Goal: Transaction & Acquisition: Purchase product/service

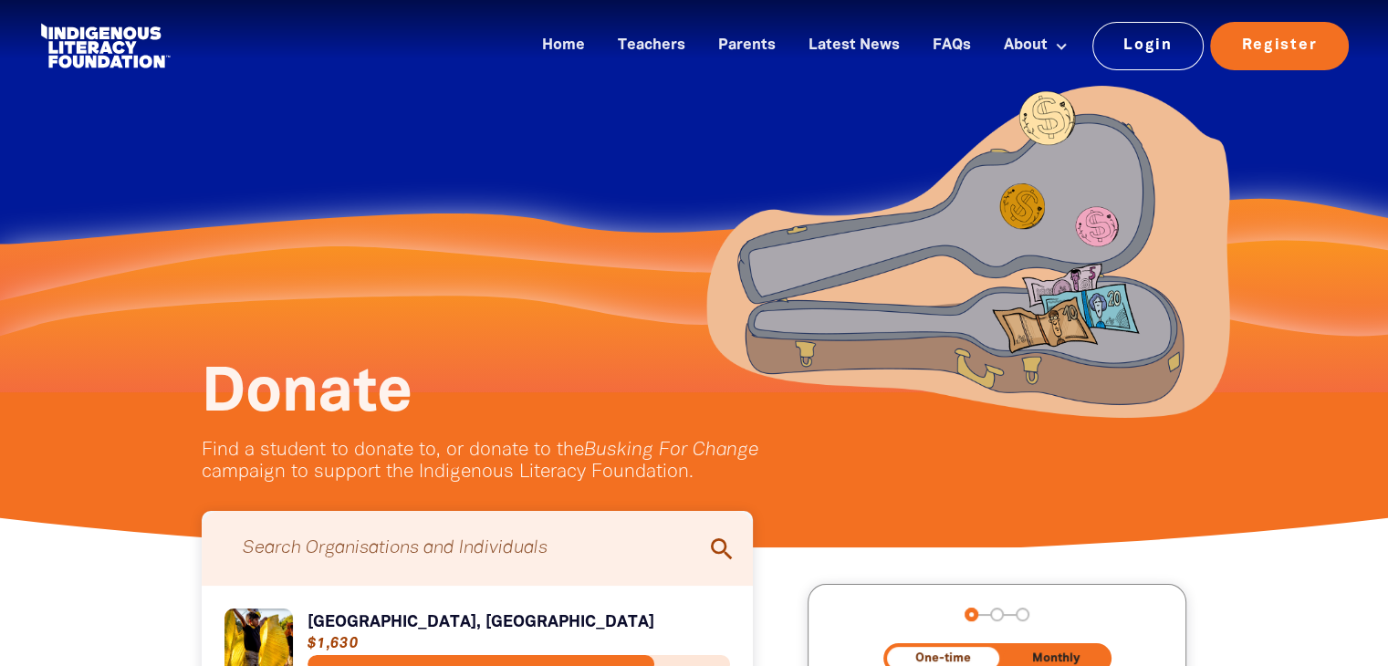
click at [455, 545] on input "Search for individuals and teams:" at bounding box center [478, 548] width 516 height 57
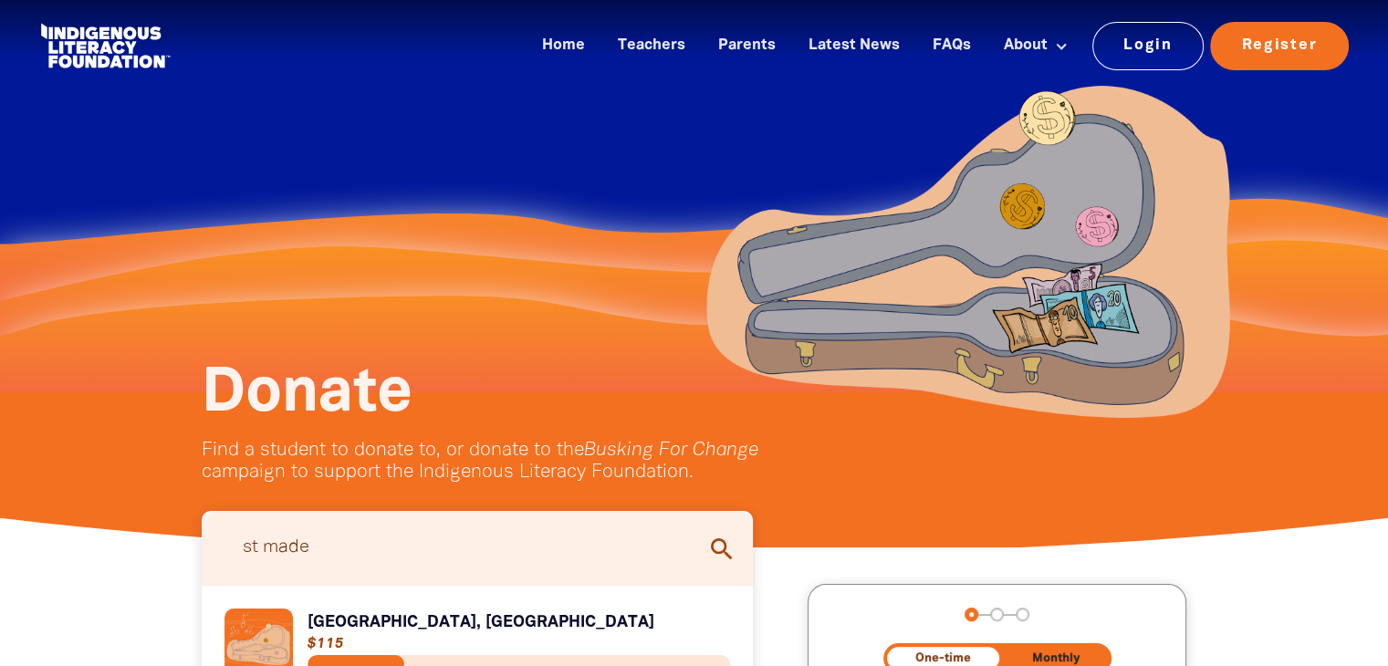
type input "st made"
click at [394, 622] on link "Link to St Madeleine's Primary School, Kenthurst" at bounding box center [478, 643] width 507 height 68
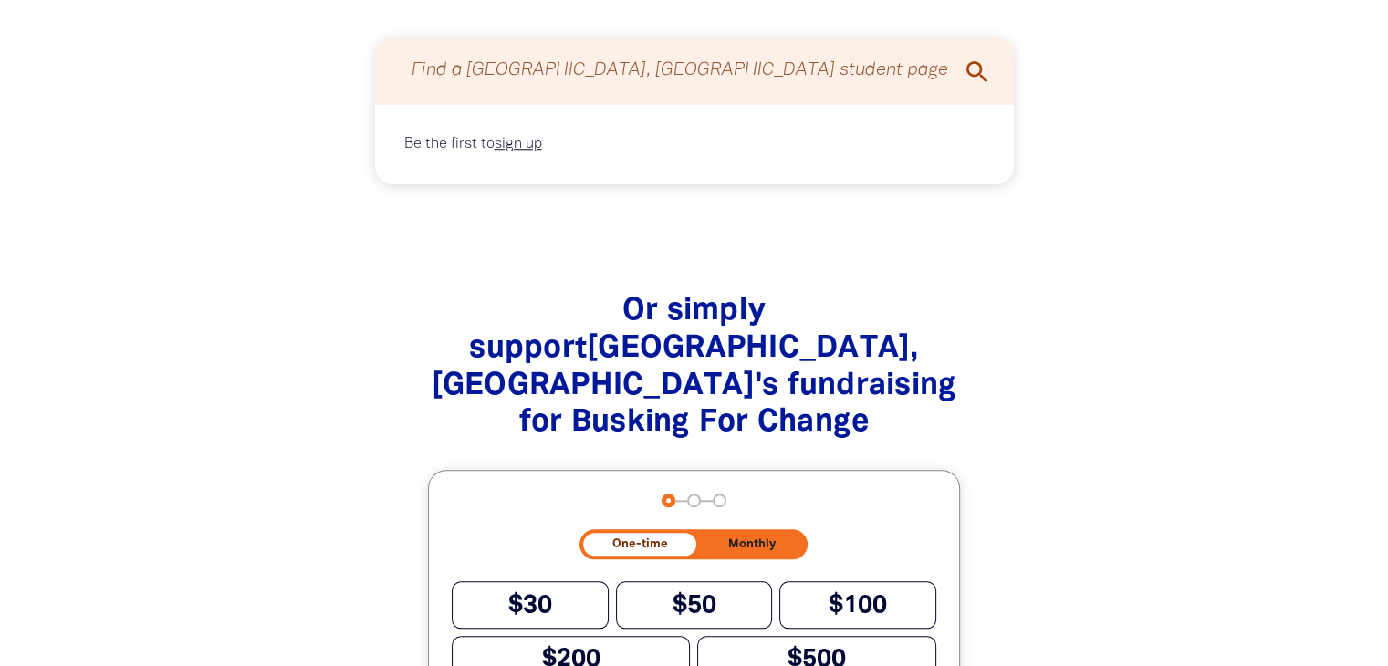
scroll to position [1734, 0]
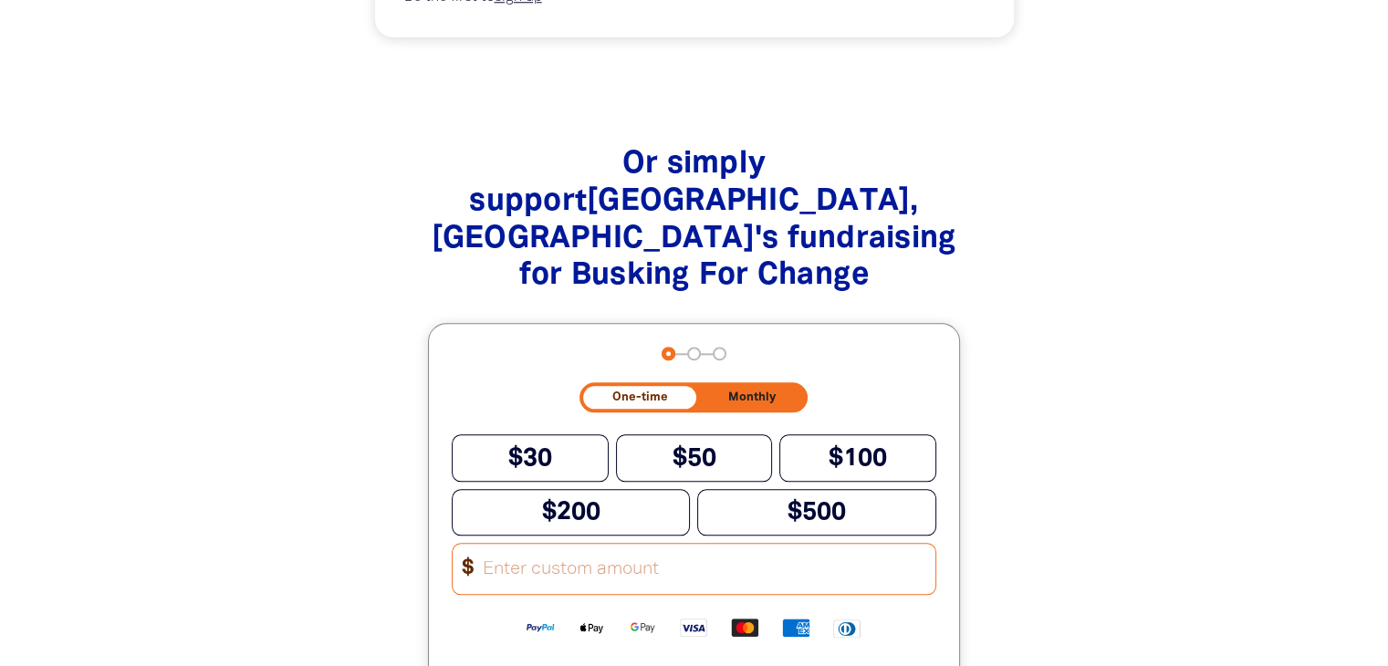
click at [570, 545] on input "Other Amount" at bounding box center [703, 569] width 464 height 50
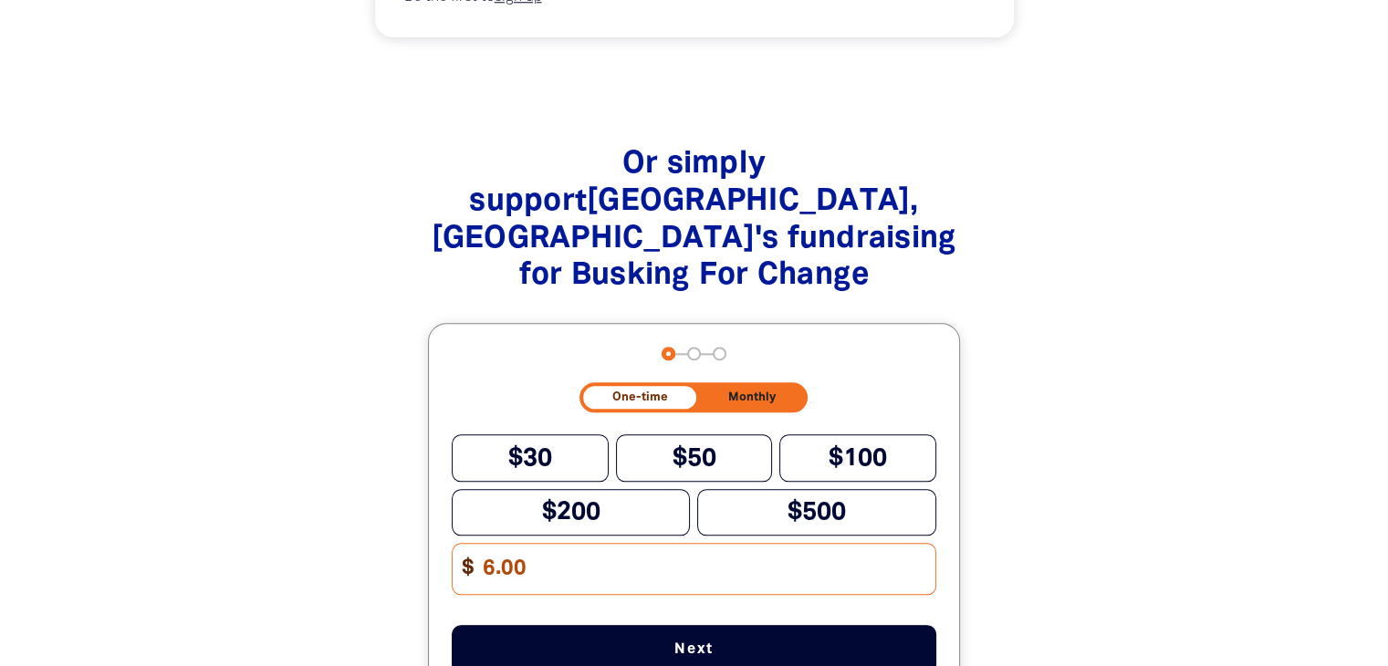
type input "6.00"
click at [705, 643] on span "Next" at bounding box center [694, 650] width 424 height 15
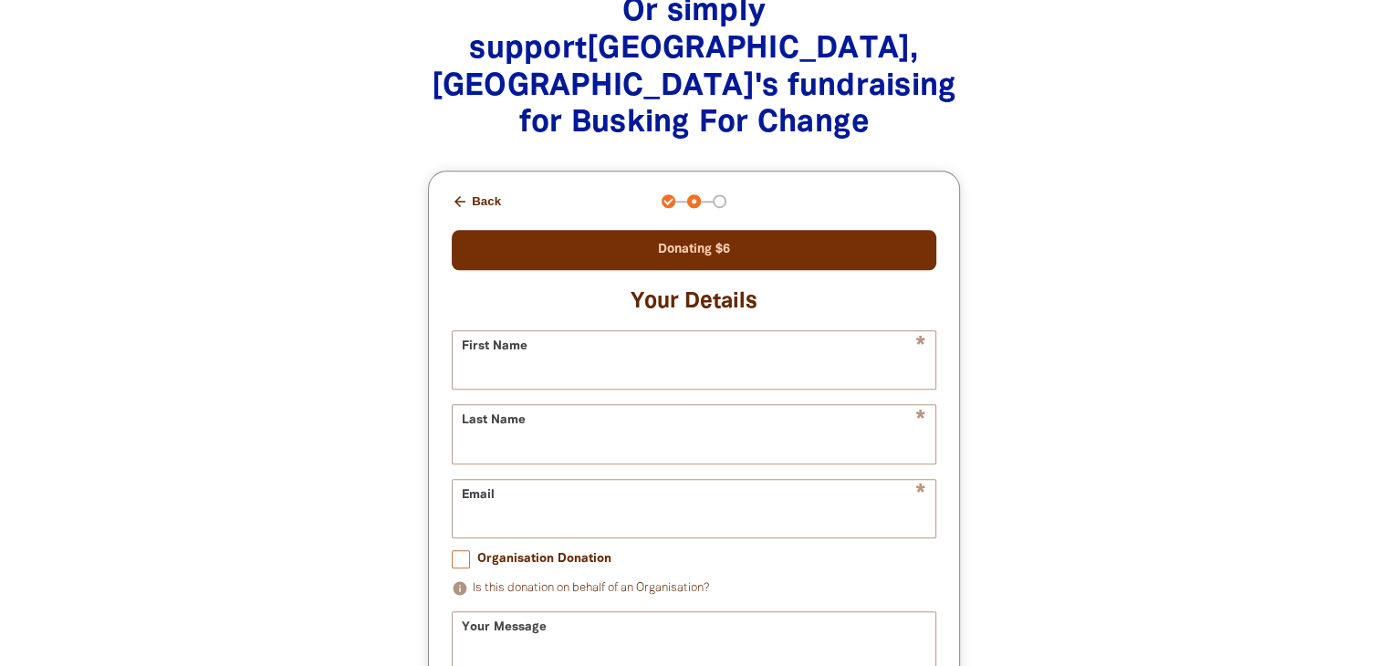
scroll to position [1908, 0]
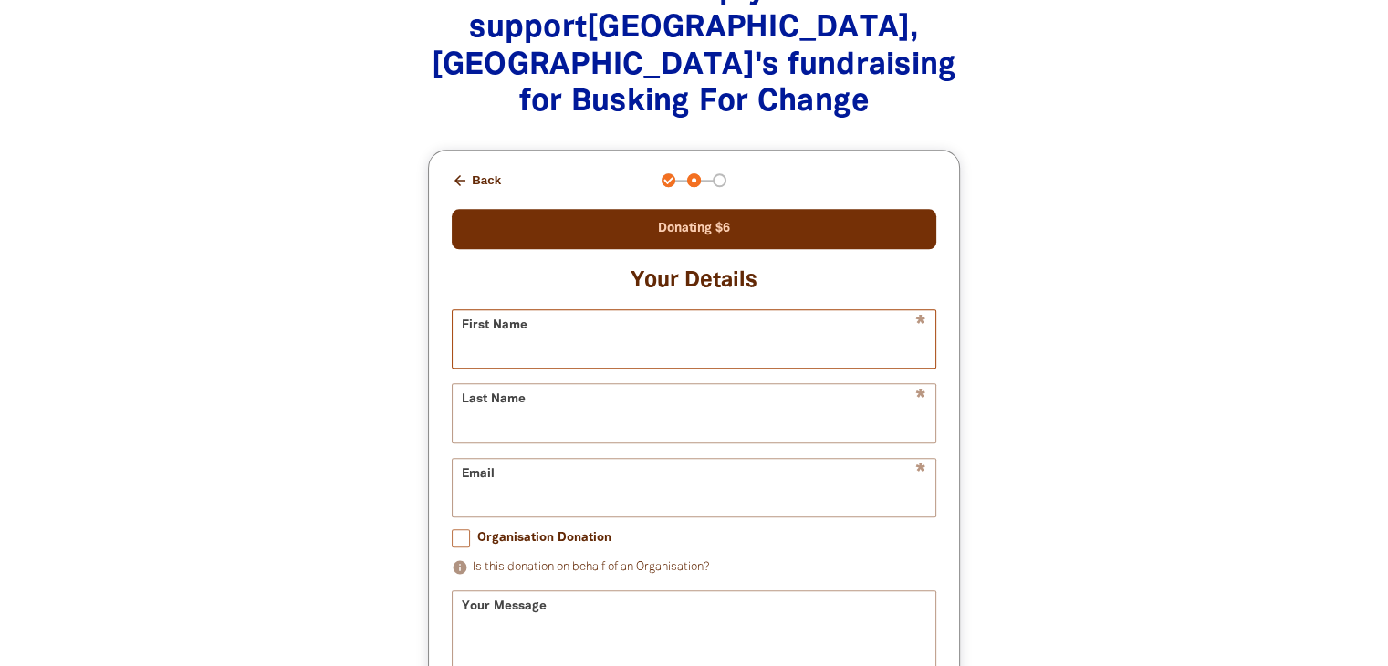
click at [601, 310] on input "First Name" at bounding box center [694, 339] width 483 height 58
type input "Carlie"
click at [546, 397] on input "Last Name" at bounding box center [694, 413] width 483 height 58
type input "Byrom"
click at [499, 476] on input "Email" at bounding box center [694, 488] width 483 height 58
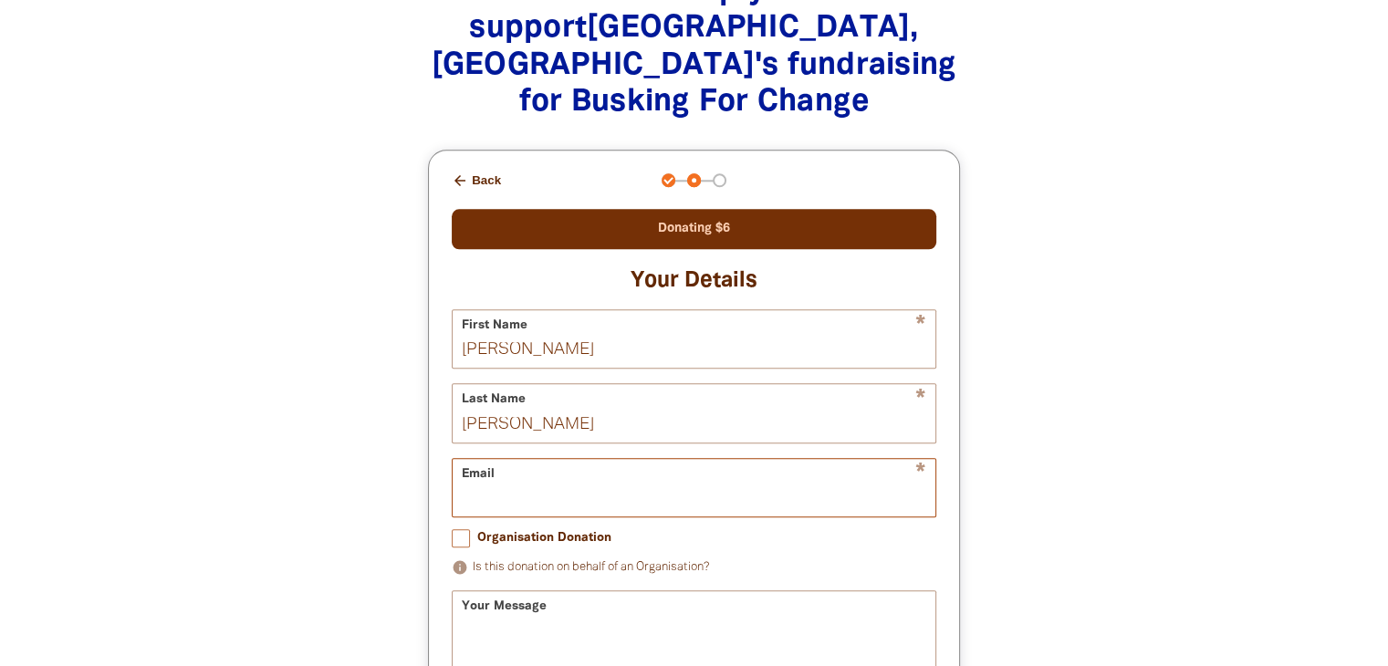
type input "carlielucaswedding@gmail.com"
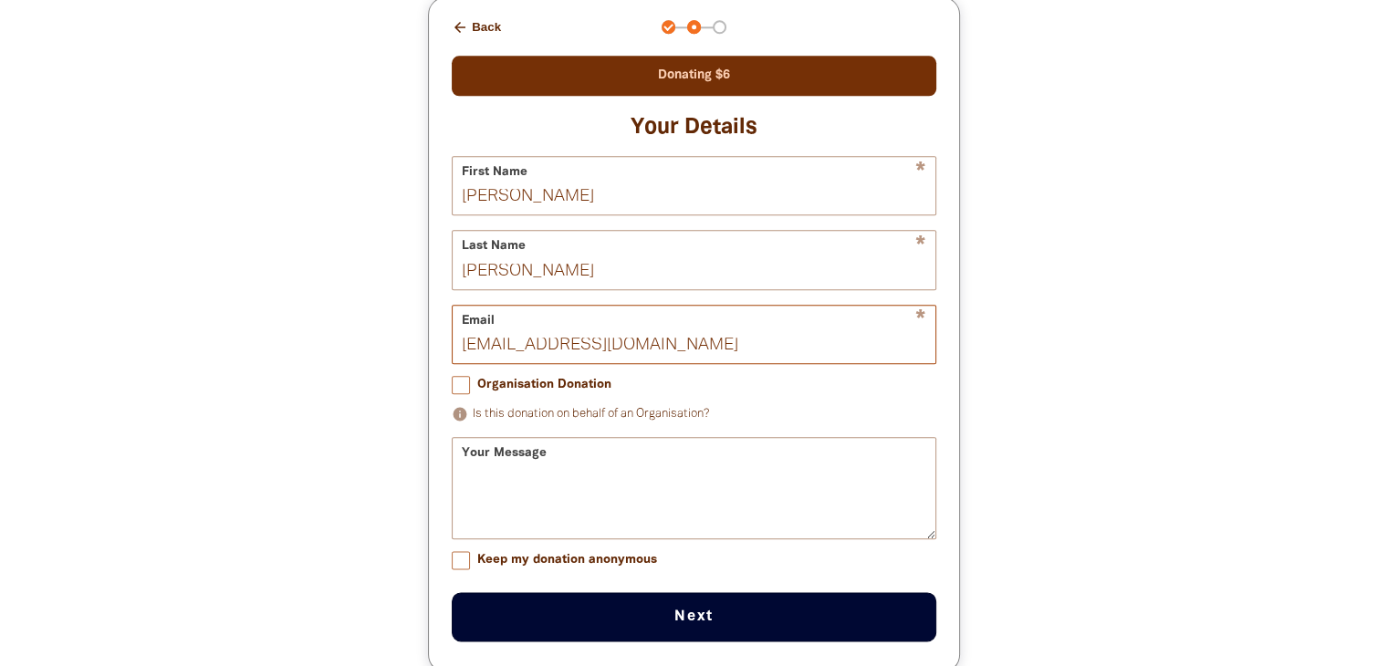
scroll to position [2090, 0]
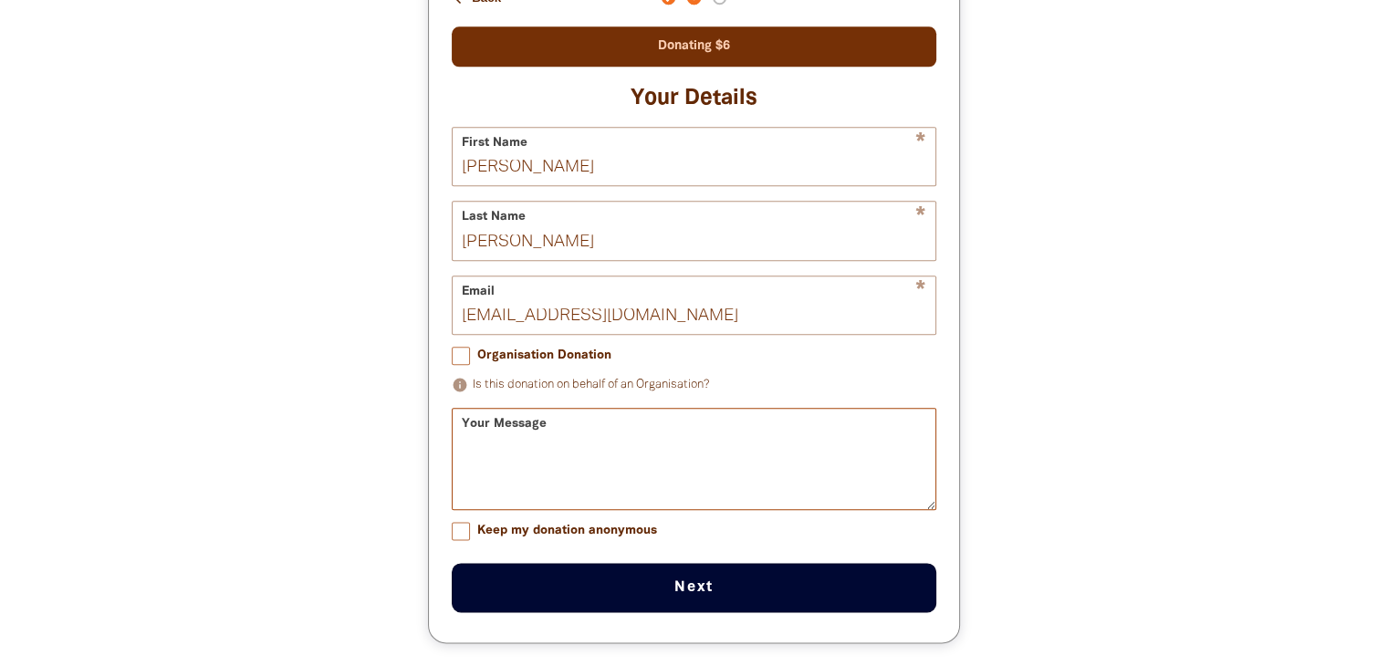
click at [559, 441] on textarea "Your Message" at bounding box center [694, 475] width 483 height 68
type textarea "From the Byrom Family"
click at [698, 563] on button "Next chevron_right" at bounding box center [694, 587] width 485 height 49
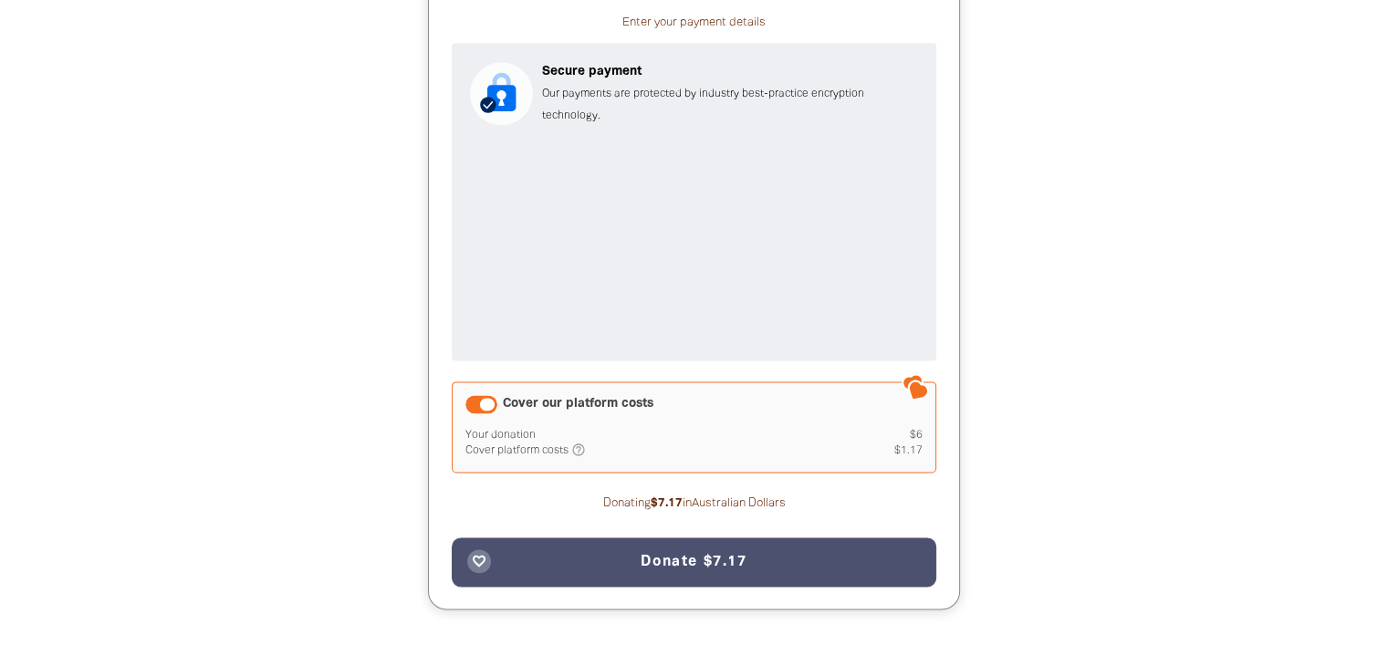
scroll to position [2278, 0]
click at [472, 394] on div "Cover our platform costs" at bounding box center [482, 403] width 32 height 18
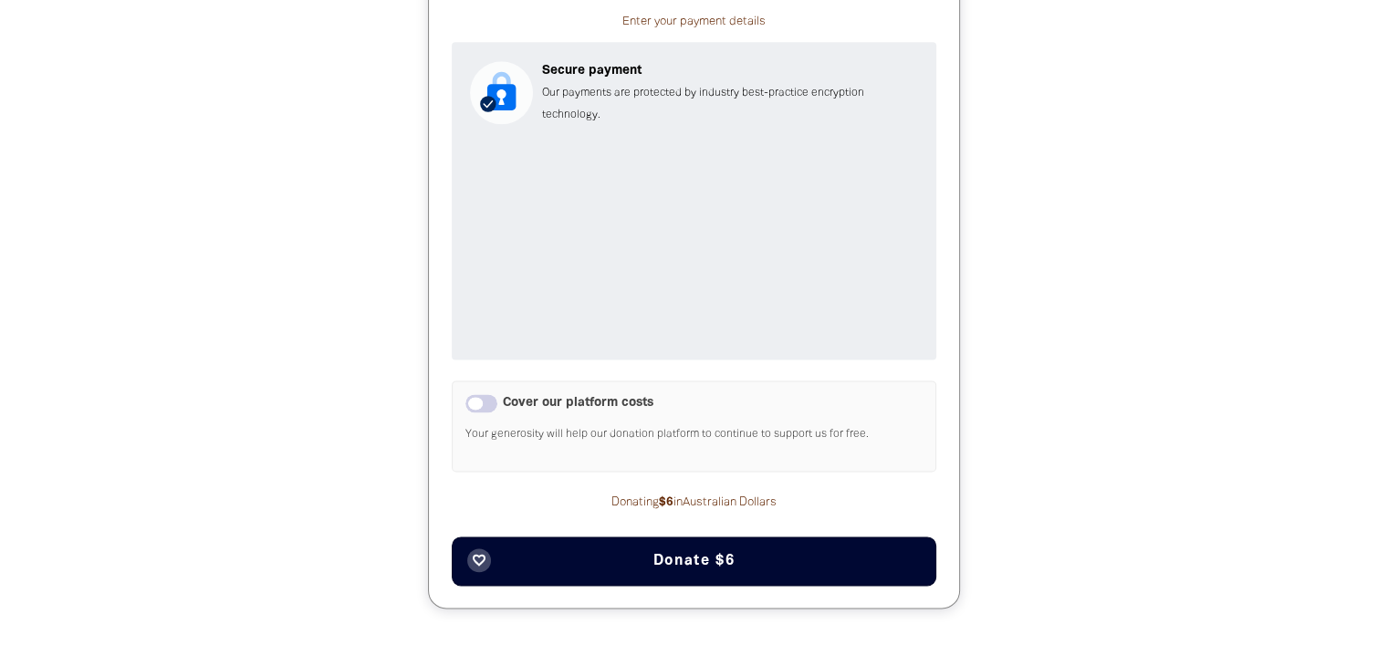
click at [696, 554] on span "Donate $6" at bounding box center [694, 561] width 81 height 15
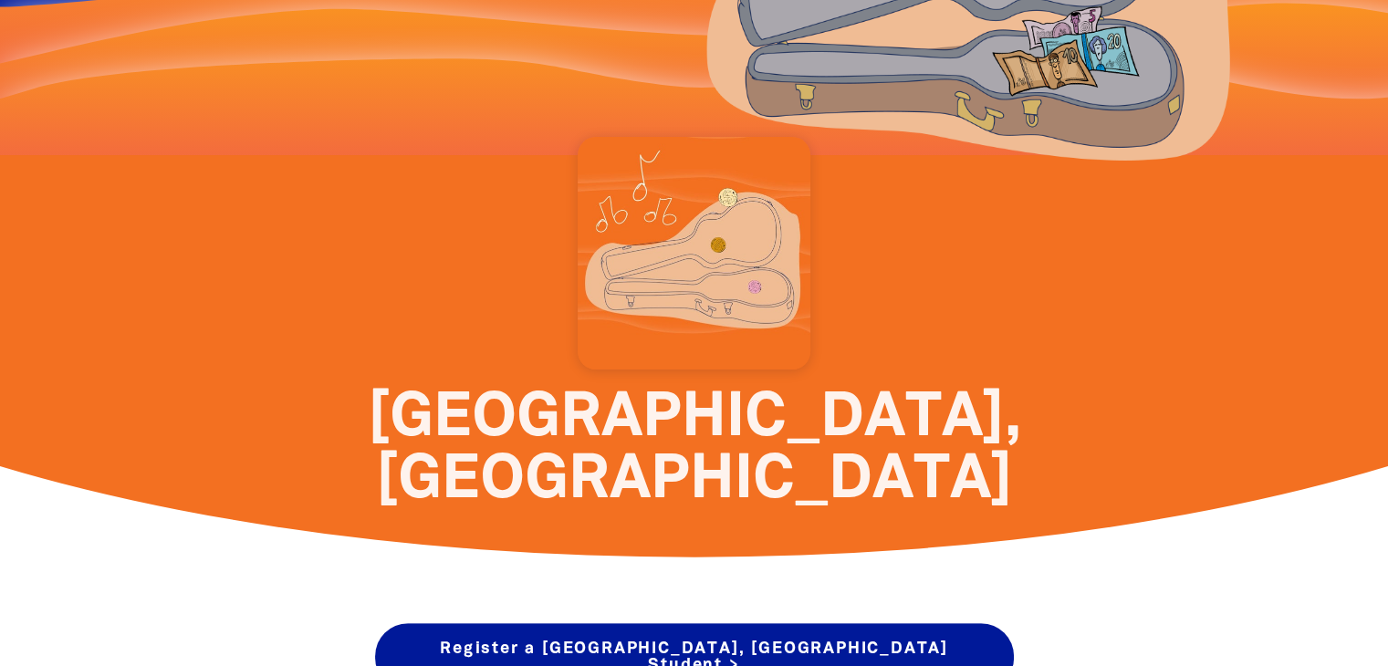
scroll to position [218, 0]
